Goal: Register for event/course

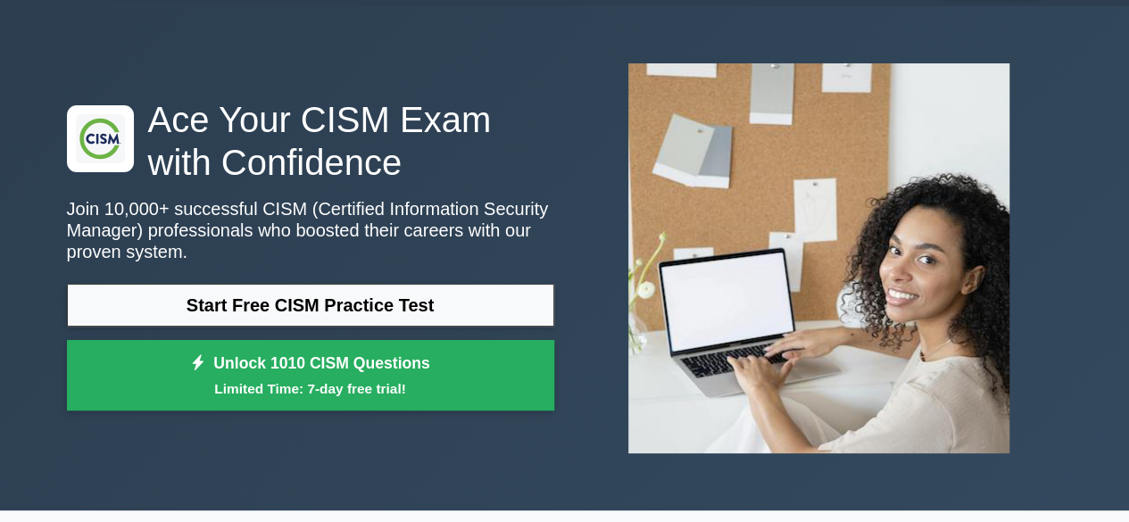
scroll to position [89, 0]
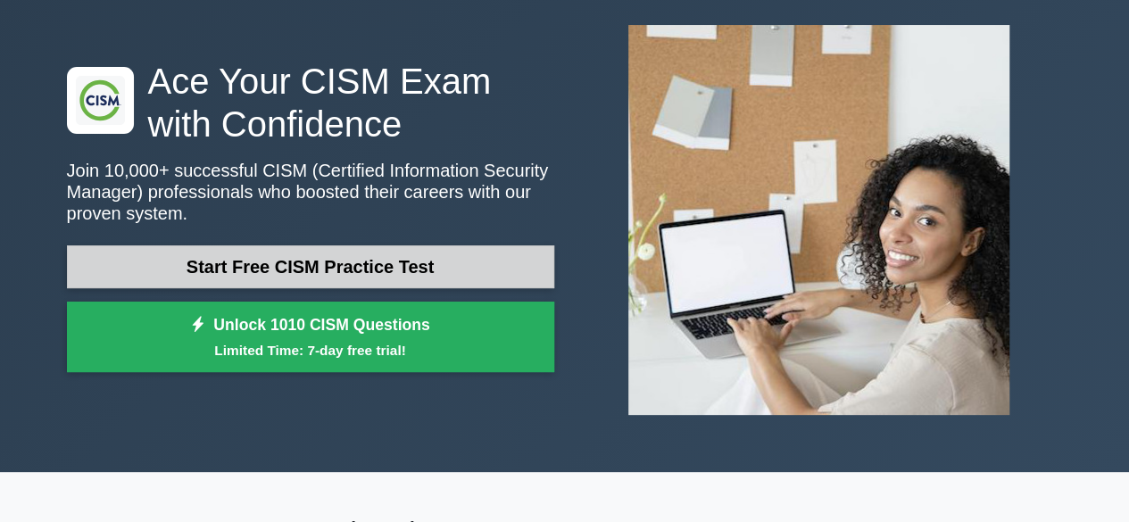
click at [352, 267] on link "Start Free CISM Practice Test" at bounding box center [310, 267] width 487 height 43
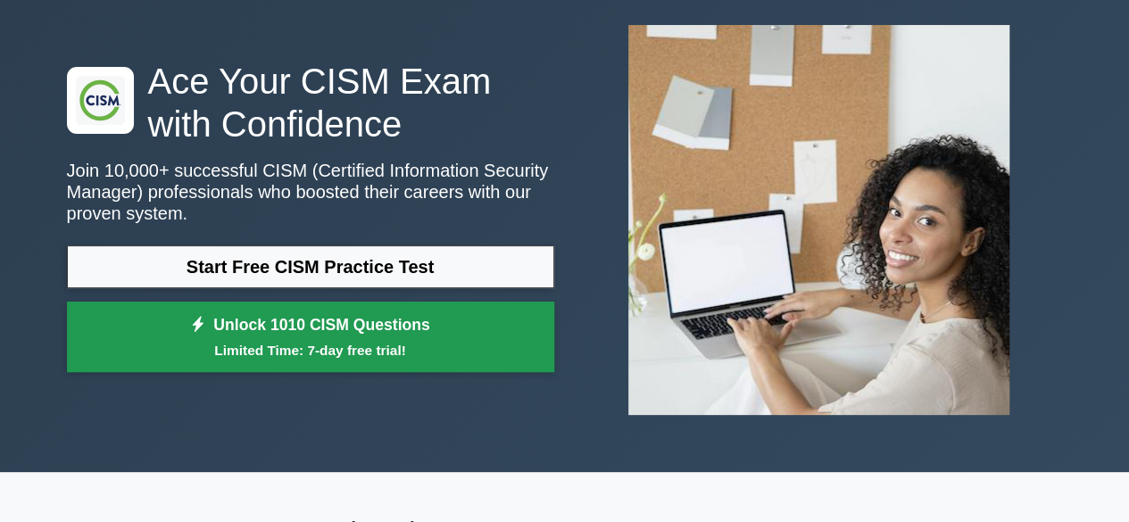
click at [296, 318] on link "Unlock 1010 CISM Questions Limited Time: 7-day free trial!" at bounding box center [310, 337] width 487 height 71
